Goal: Task Accomplishment & Management: Manage account settings

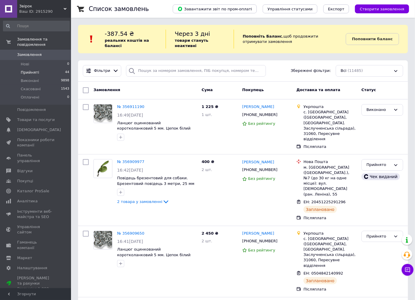
click at [40, 68] on li "Прийняті 44" at bounding box center [36, 72] width 73 height 8
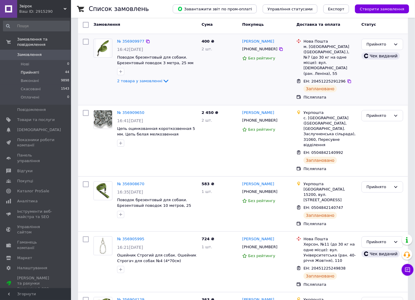
scroll to position [98, 0]
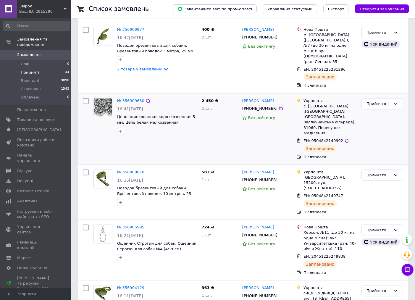
click at [131, 96] on div "№ 356909650 16:41[DATE] Цепь оцинкованная короткозвенная 5 мм. Цепь белая мелко…" at bounding box center [157, 116] width 85 height 41
click at [131, 98] on link "№ 356909650" at bounding box center [130, 100] width 27 height 4
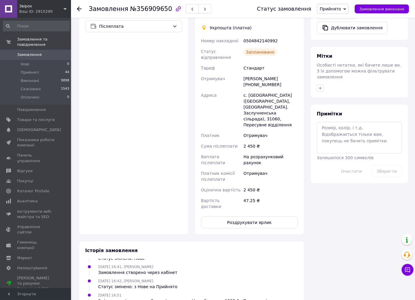
scroll to position [230, 0]
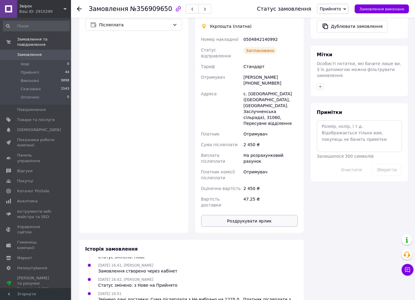
click at [271, 215] on button "Роздрукувати ярлик" at bounding box center [249, 221] width 97 height 12
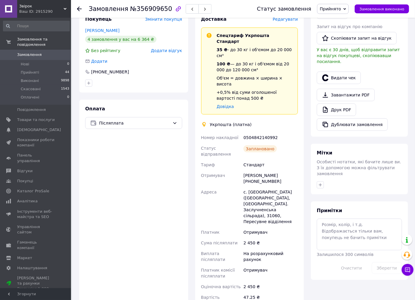
scroll to position [0, 0]
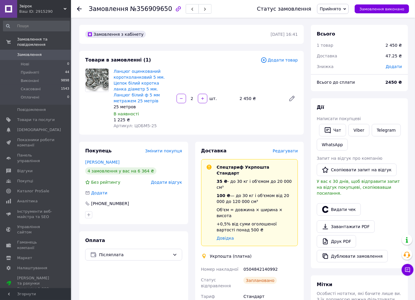
click at [78, 10] on icon at bounding box center [79, 9] width 5 height 5
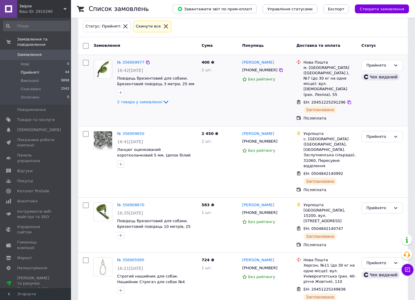
scroll to position [98, 0]
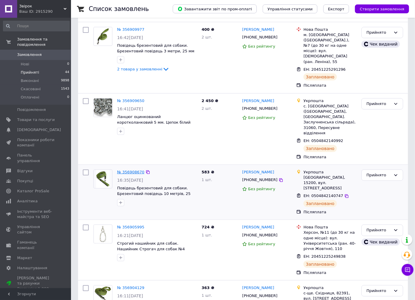
click at [133, 170] on link "№ 356908670" at bounding box center [130, 172] width 27 height 4
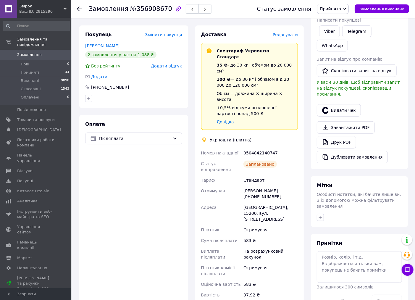
scroll to position [197, 0]
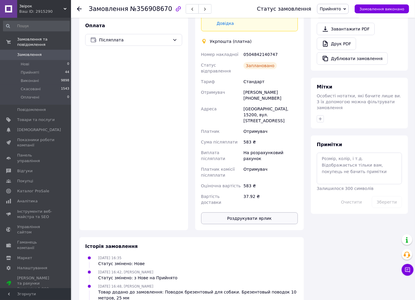
click at [262, 212] on button "Роздрукувати ярлик" at bounding box center [249, 218] width 97 height 12
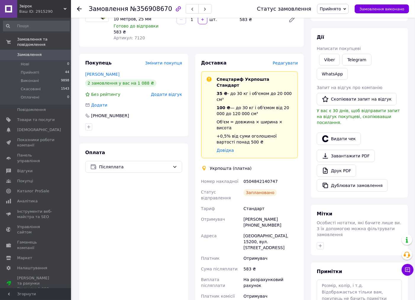
scroll to position [0, 0]
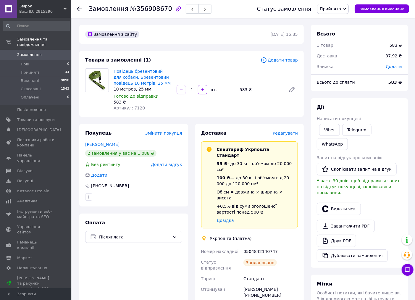
click at [79, 7] on use at bounding box center [79, 9] width 5 height 5
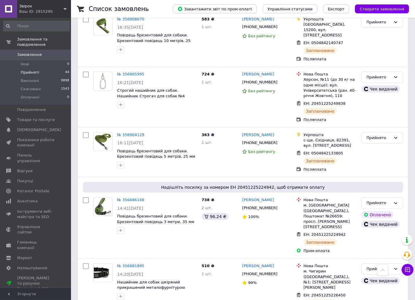
scroll to position [263, 0]
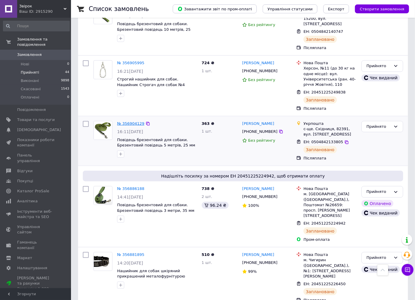
click at [125, 121] on link "№ 356904129" at bounding box center [130, 123] width 27 height 4
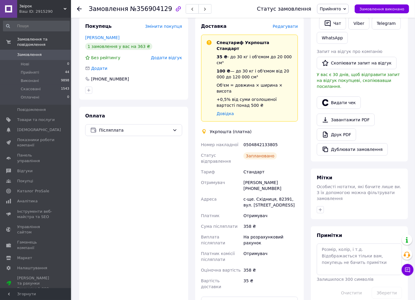
scroll to position [230, 0]
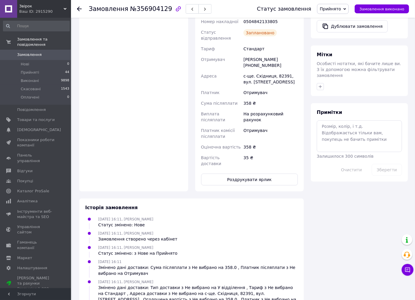
click at [252, 138] on div "Доставка Редагувати Спецтариф Укрпошта Стандарт 35 ₴ - до 30 кг і об'ємом до 20…" at bounding box center [249, 42] width 97 height 285
click at [252, 174] on button "Роздрукувати ярлик" at bounding box center [249, 180] width 97 height 12
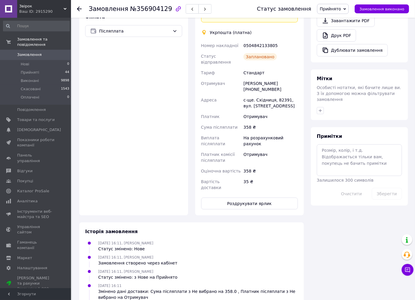
scroll to position [0, 0]
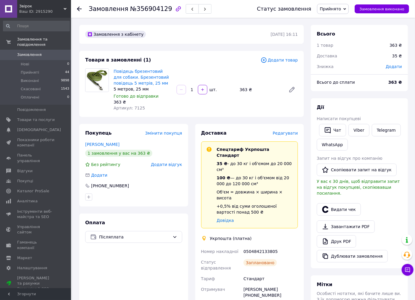
click at [79, 10] on icon at bounding box center [79, 9] width 5 height 5
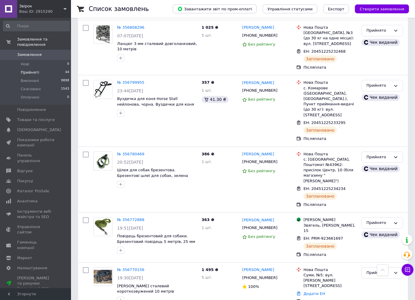
scroll to position [854, 0]
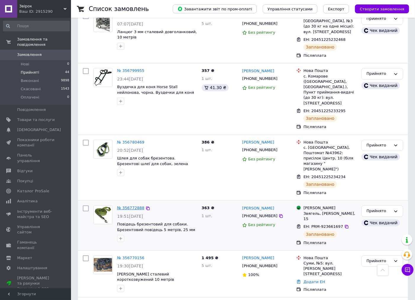
click at [134, 206] on link "№ 356772888" at bounding box center [130, 208] width 27 height 4
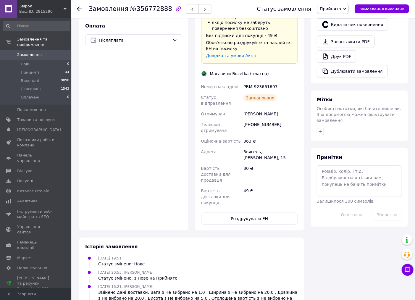
scroll to position [197, 0]
click at [256, 212] on button "Роздрукувати ЕН" at bounding box center [249, 218] width 97 height 12
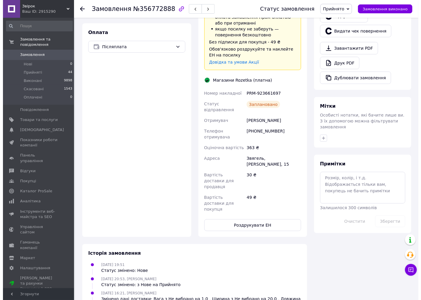
scroll to position [0, 0]
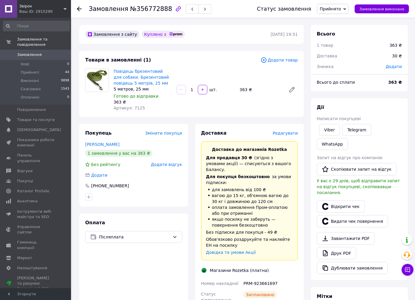
click at [78, 8] on icon at bounding box center [79, 9] width 5 height 5
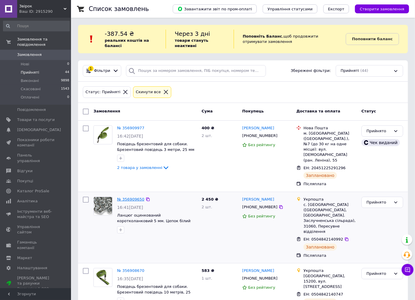
click at [122, 197] on link "№ 356909650" at bounding box center [130, 199] width 27 height 4
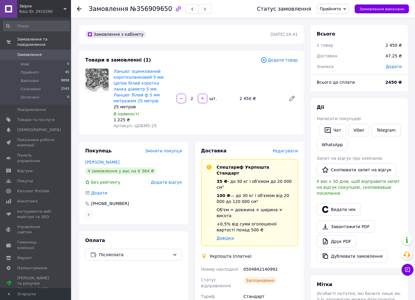
click at [82, 10] on div at bounding box center [83, 9] width 12 height 18
click at [81, 10] on div at bounding box center [83, 9] width 12 height 18
click at [81, 10] on icon at bounding box center [79, 9] width 5 height 5
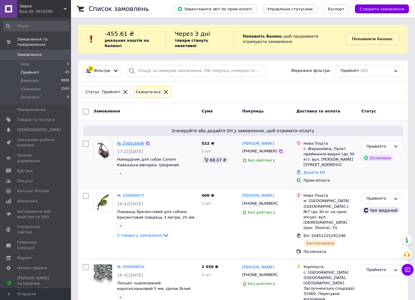
click at [125, 143] on link "№ 356916496" at bounding box center [130, 143] width 27 height 4
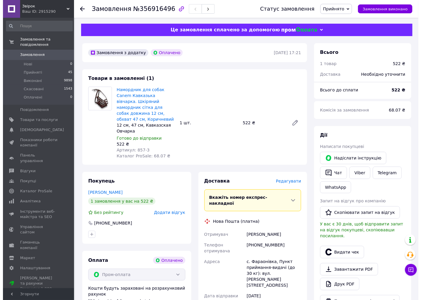
scroll to position [66, 0]
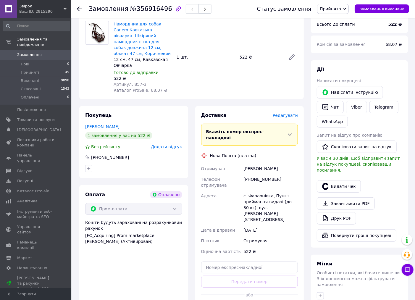
click at [287, 113] on span "Редагувати" at bounding box center [285, 115] width 25 height 5
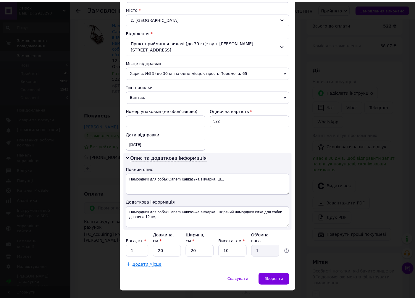
scroll to position [160, 0]
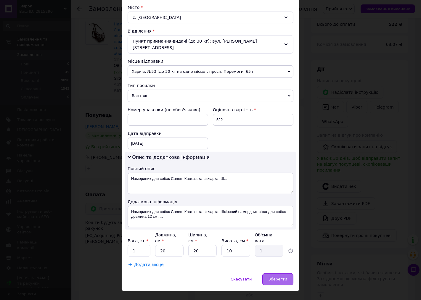
click at [289, 273] on div "Зберегти" at bounding box center [277, 279] width 31 height 12
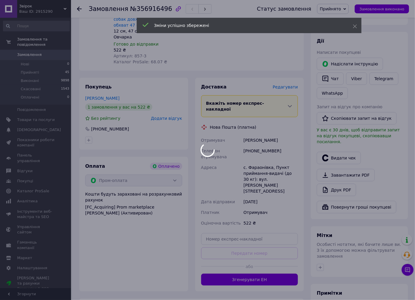
scroll to position [131, 0]
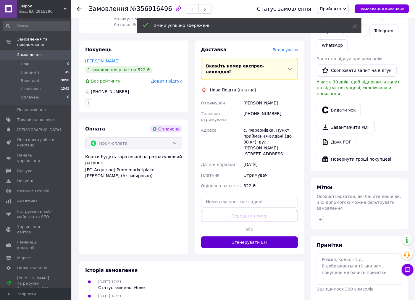
click at [276, 236] on button "Згенерувати ЕН" at bounding box center [249, 242] width 97 height 12
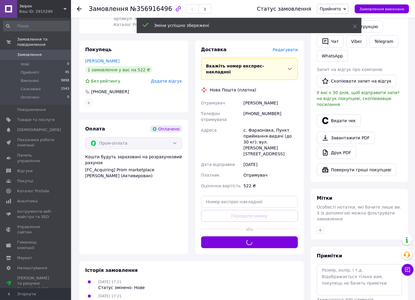
scroll to position [98, 0]
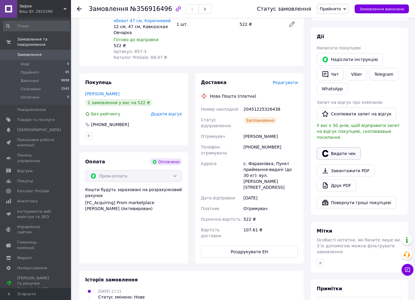
click at [337, 149] on button "Видати чек" at bounding box center [339, 153] width 44 height 12
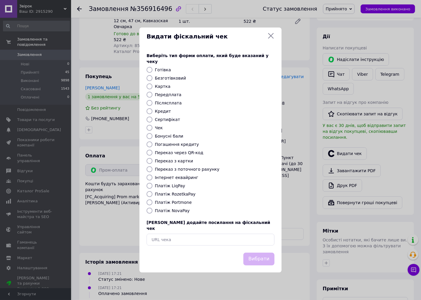
click at [183, 193] on label "Платіж RozetkaPay" at bounding box center [175, 194] width 41 height 5
click at [152, 193] on input "Платіж RozetkaPay" at bounding box center [149, 194] width 6 height 6
radio input "true"
click at [258, 259] on div "Вибрати" at bounding box center [258, 258] width 33 height 15
click at [258, 255] on button "Вибрати" at bounding box center [258, 259] width 31 height 13
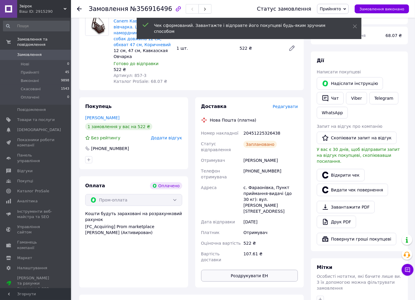
scroll to position [0, 0]
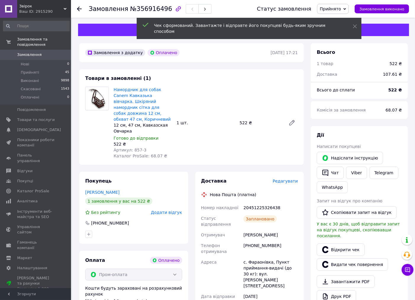
click at [78, 10] on icon at bounding box center [79, 9] width 5 height 5
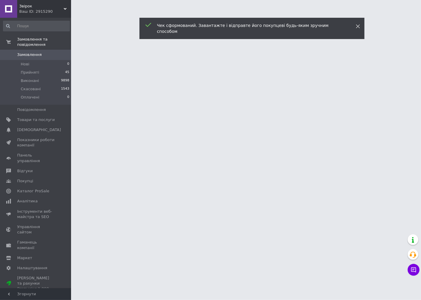
click at [358, 25] on icon at bounding box center [358, 26] width 4 height 4
